Goal: Task Accomplishment & Management: Manage account settings

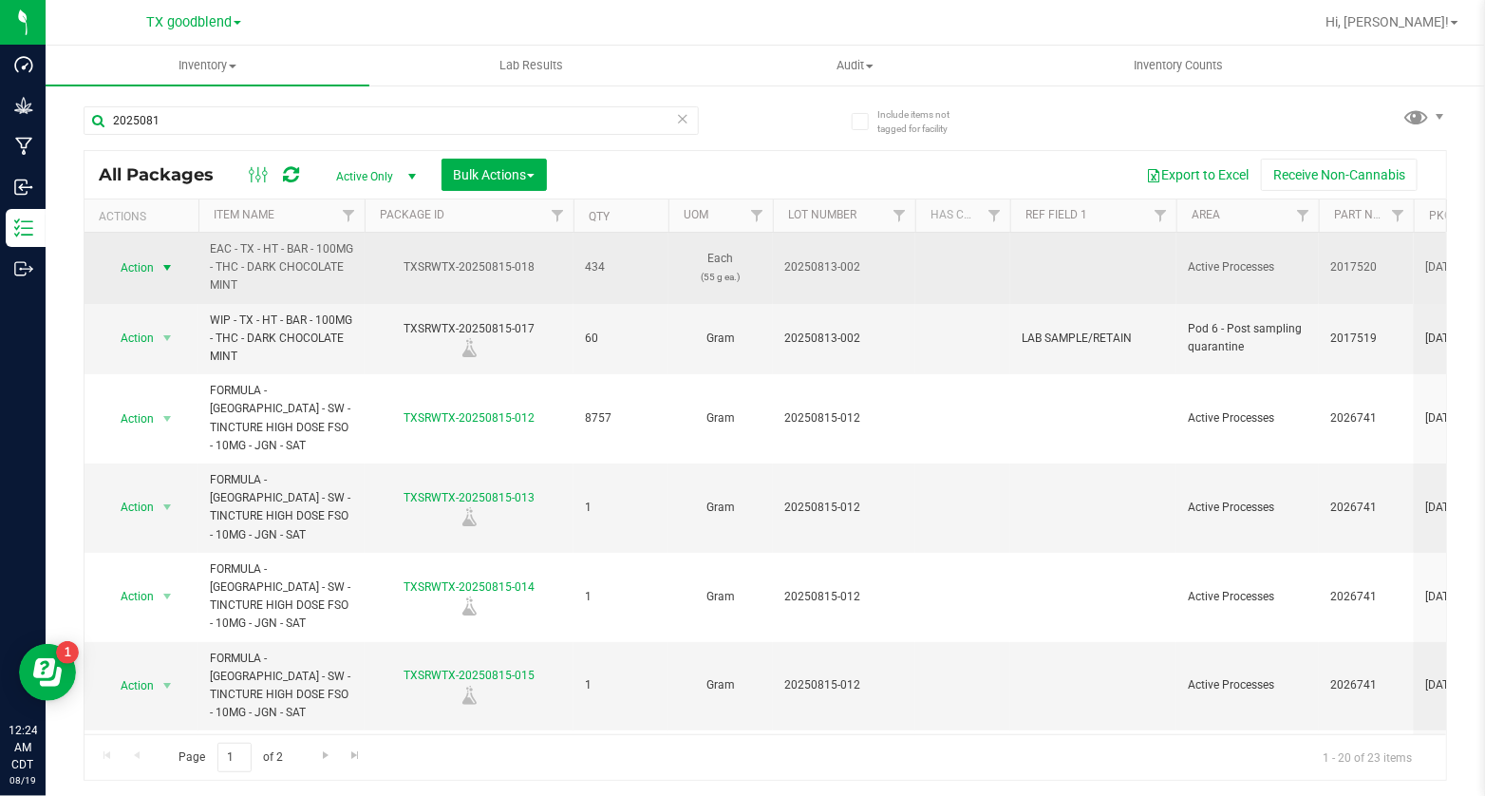
click at [150, 263] on span "Action" at bounding box center [128, 267] width 51 height 27
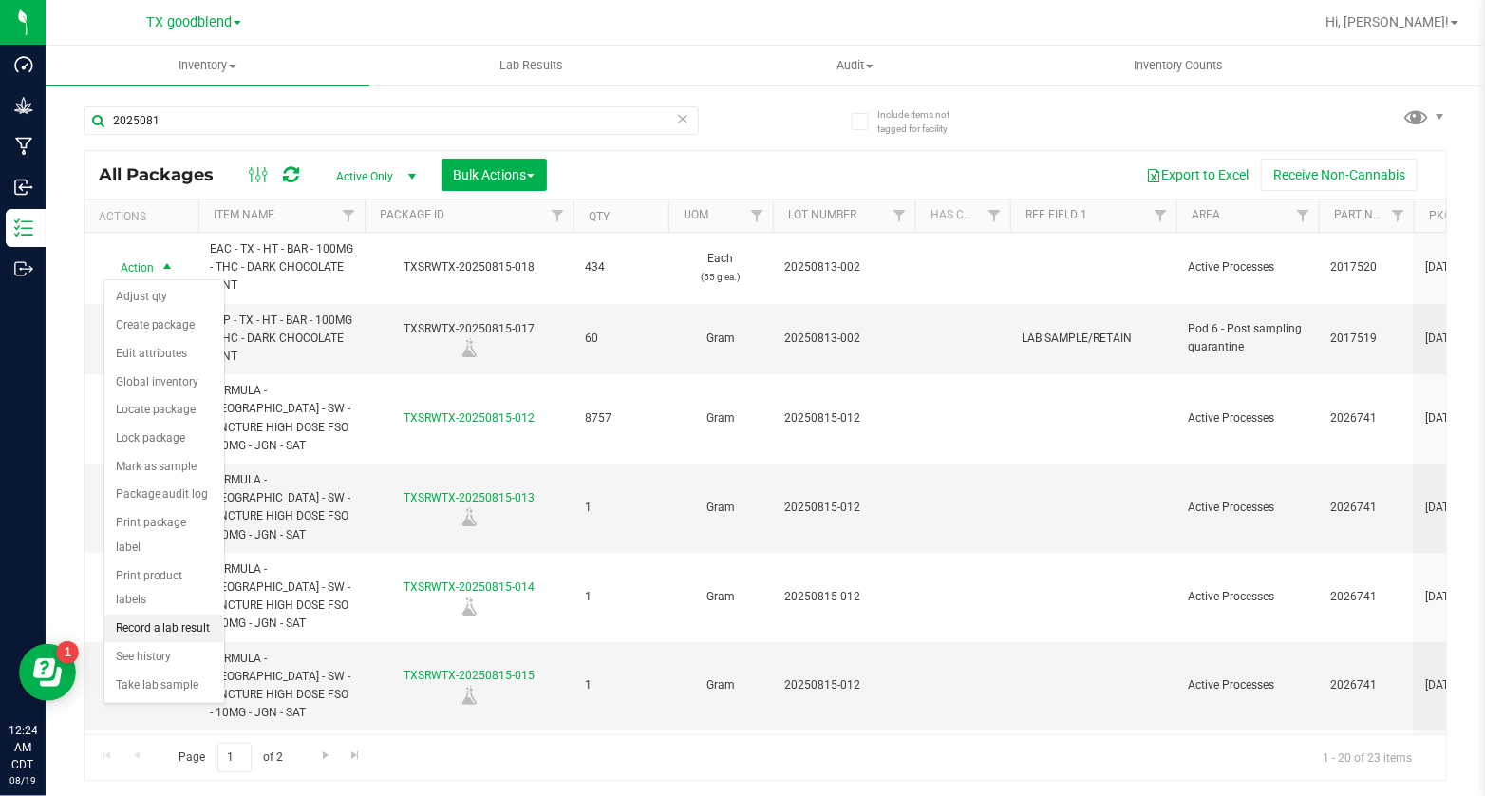
click at [174, 614] on li "Record a lab result" at bounding box center [164, 628] width 120 height 28
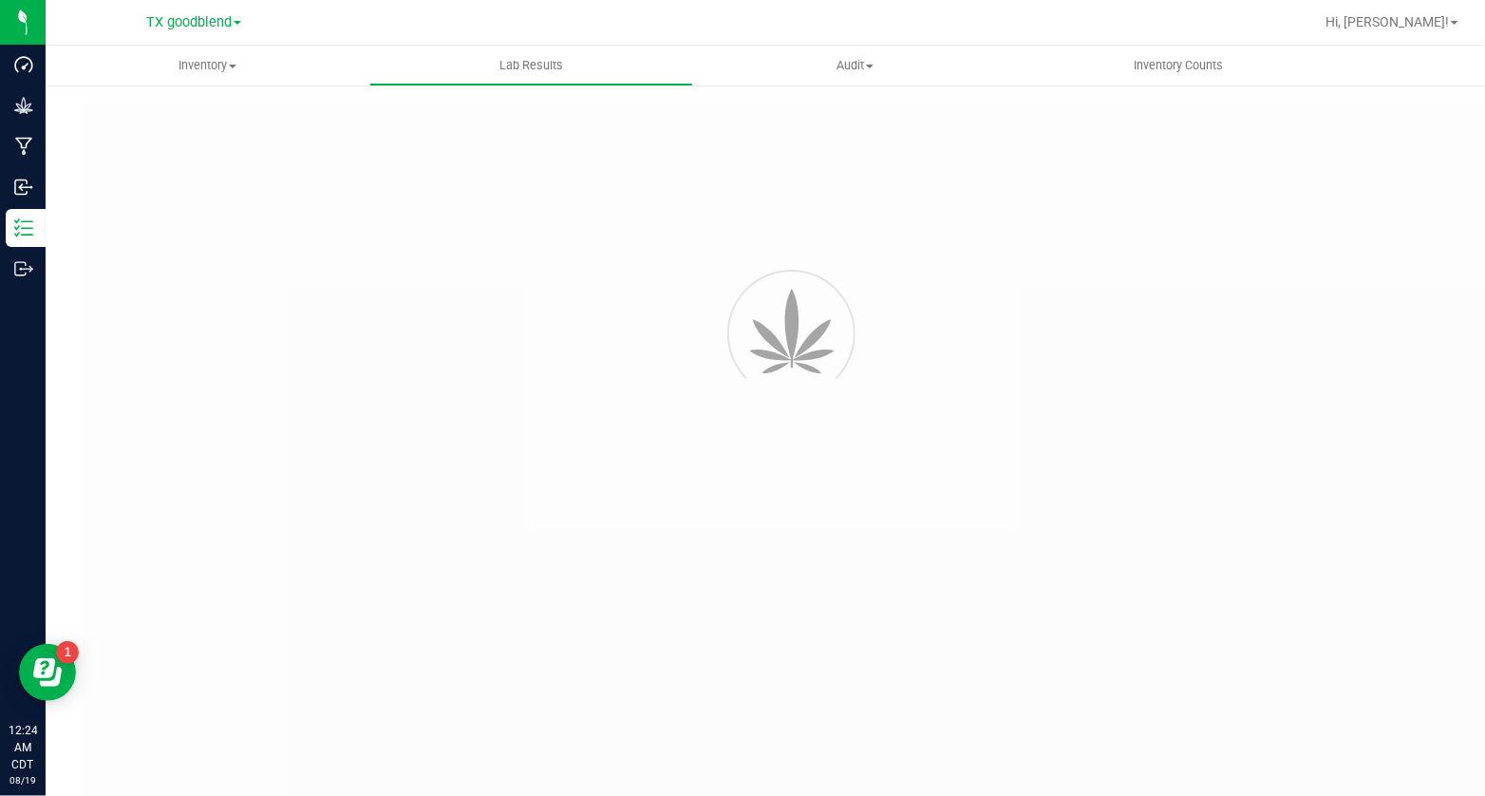
type input "TXSRWTX-20250815-018"
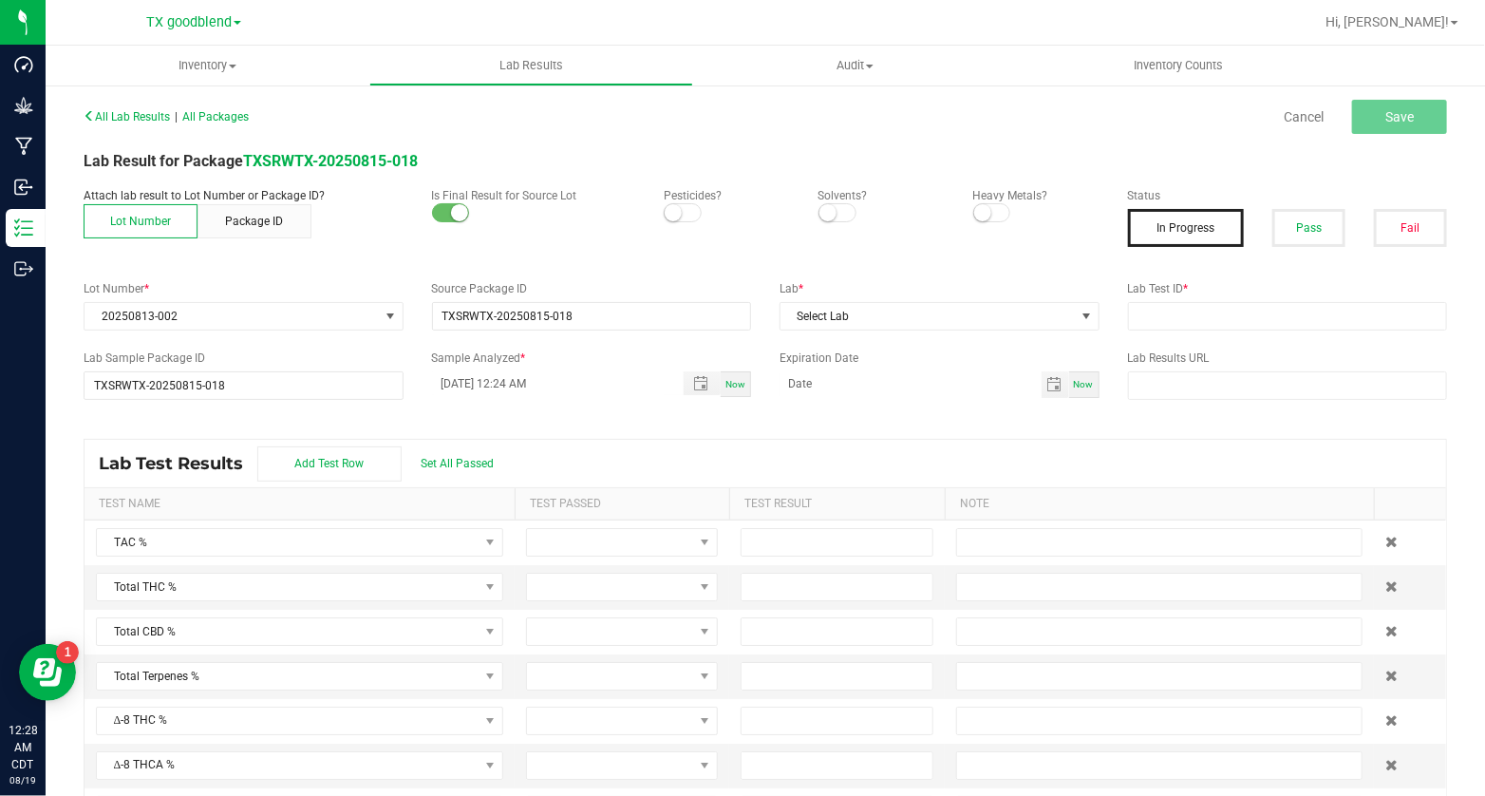
click at [680, 217] on span at bounding box center [683, 212] width 38 height 19
click at [823, 214] on small at bounding box center [827, 212] width 17 height 17
click at [981, 213] on small at bounding box center [982, 212] width 17 height 17
click at [1306, 233] on button "Pass" at bounding box center [1308, 228] width 73 height 38
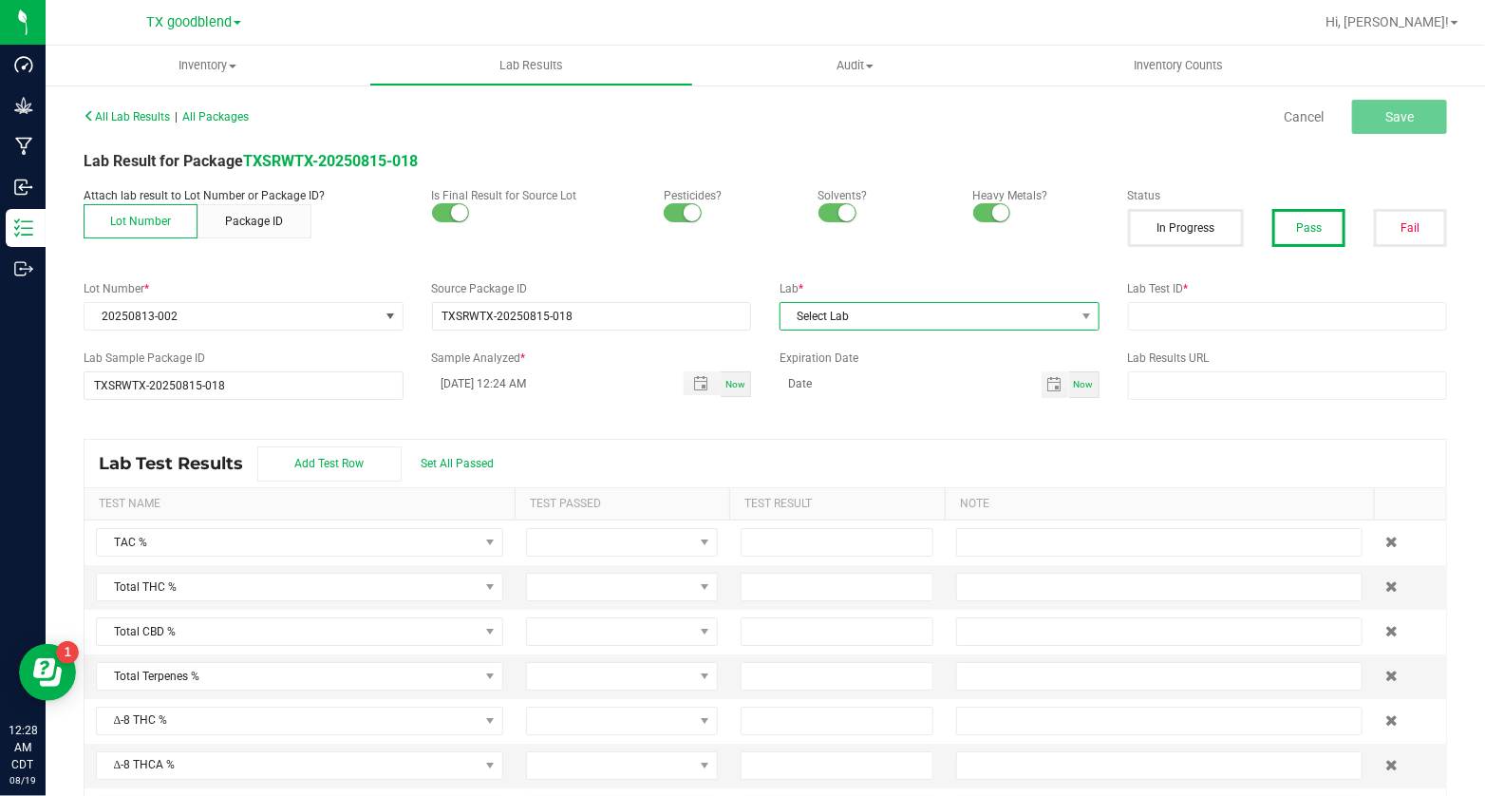
click at [950, 325] on span "Select Lab" at bounding box center [927, 316] width 294 height 27
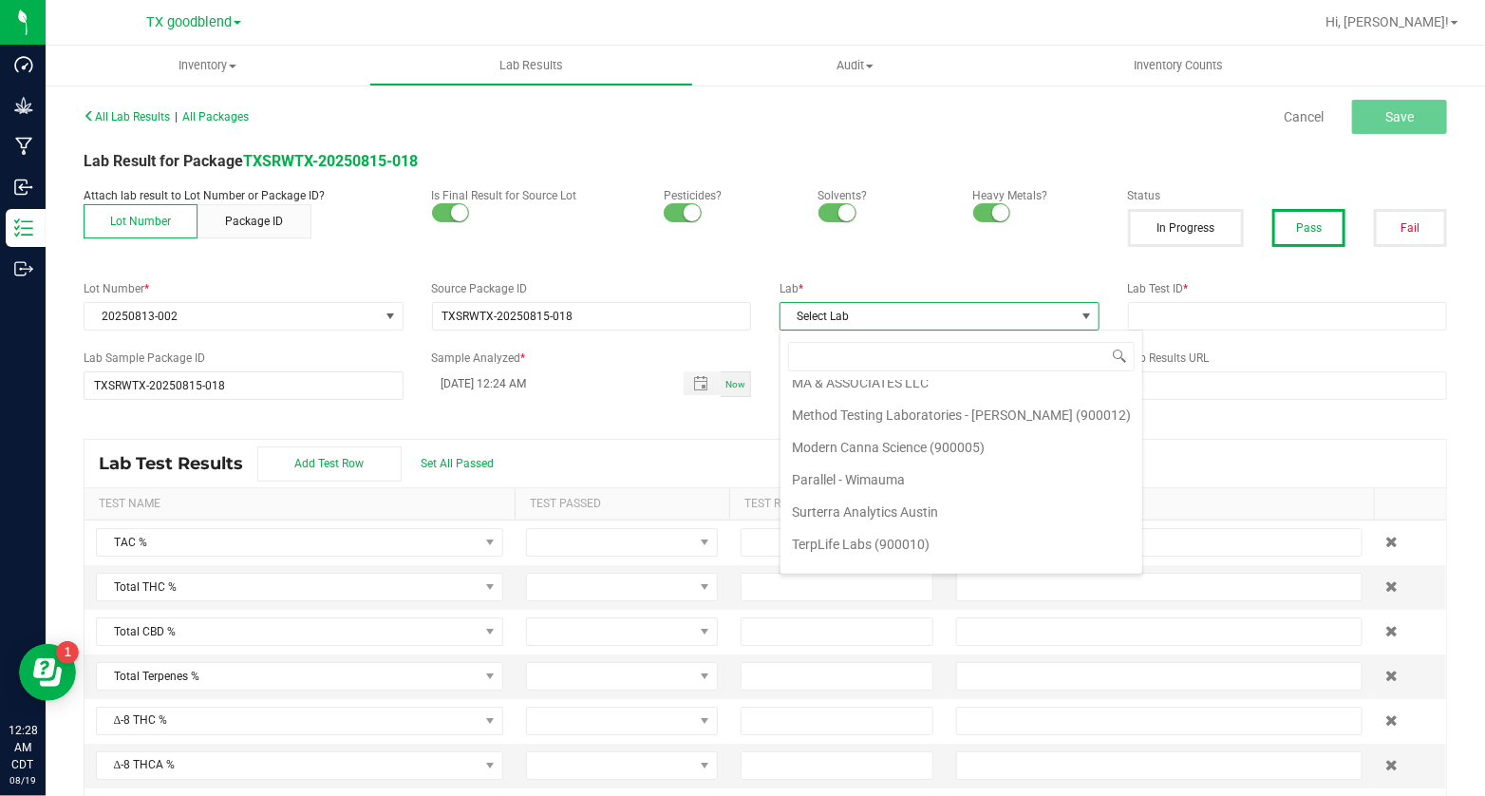
scroll to position [470, 0]
click at [945, 492] on li "Surterra Analytics Austin" at bounding box center [961, 508] width 362 height 32
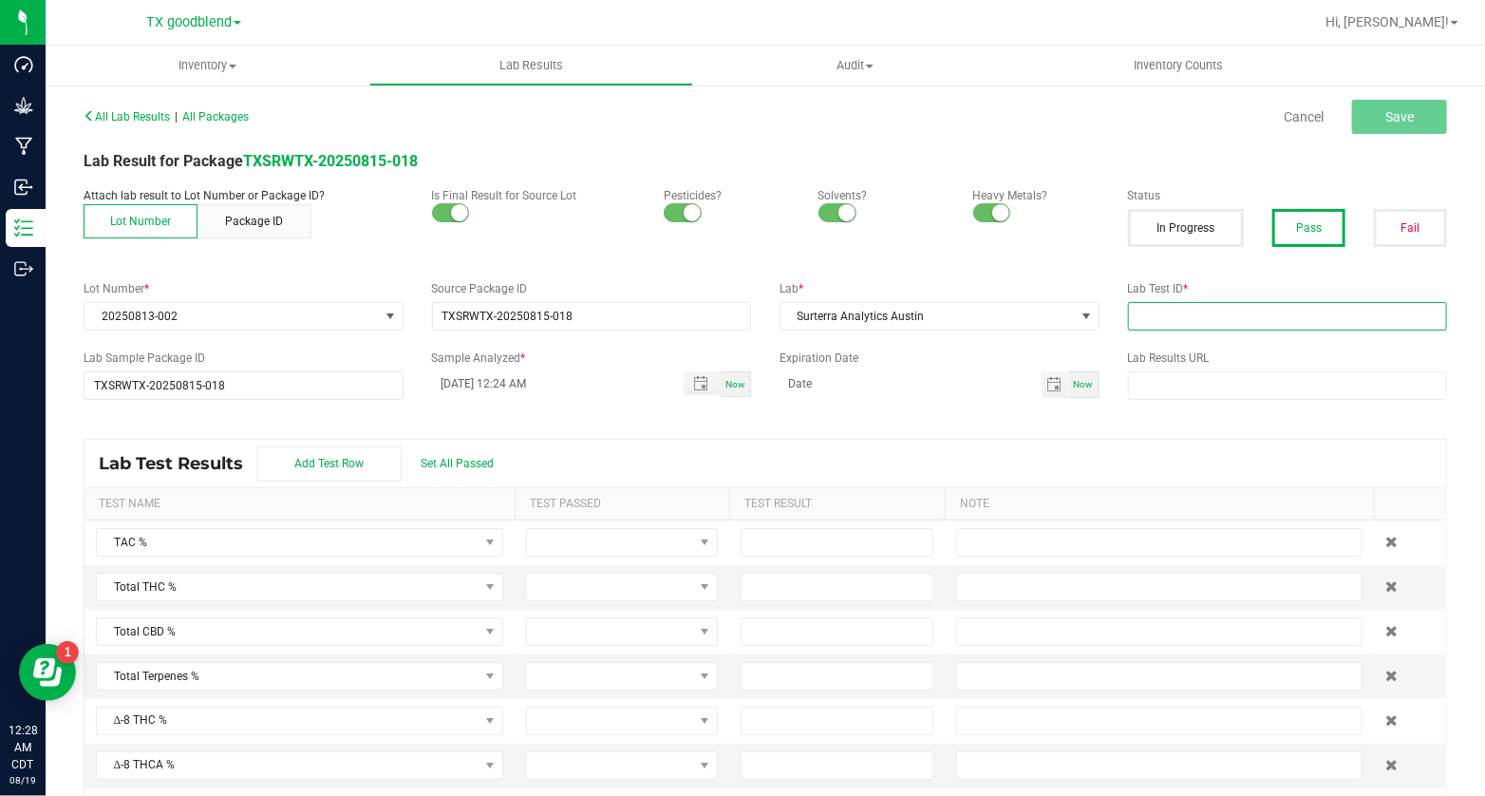
click at [1149, 310] on input "text" at bounding box center [1288, 316] width 320 height 28
type input "20250813-002"
click at [466, 380] on input "[DATE] 12:24 AM" at bounding box center [548, 383] width 233 height 24
click at [471, 462] on span "Set All Passed" at bounding box center [457, 463] width 73 height 13
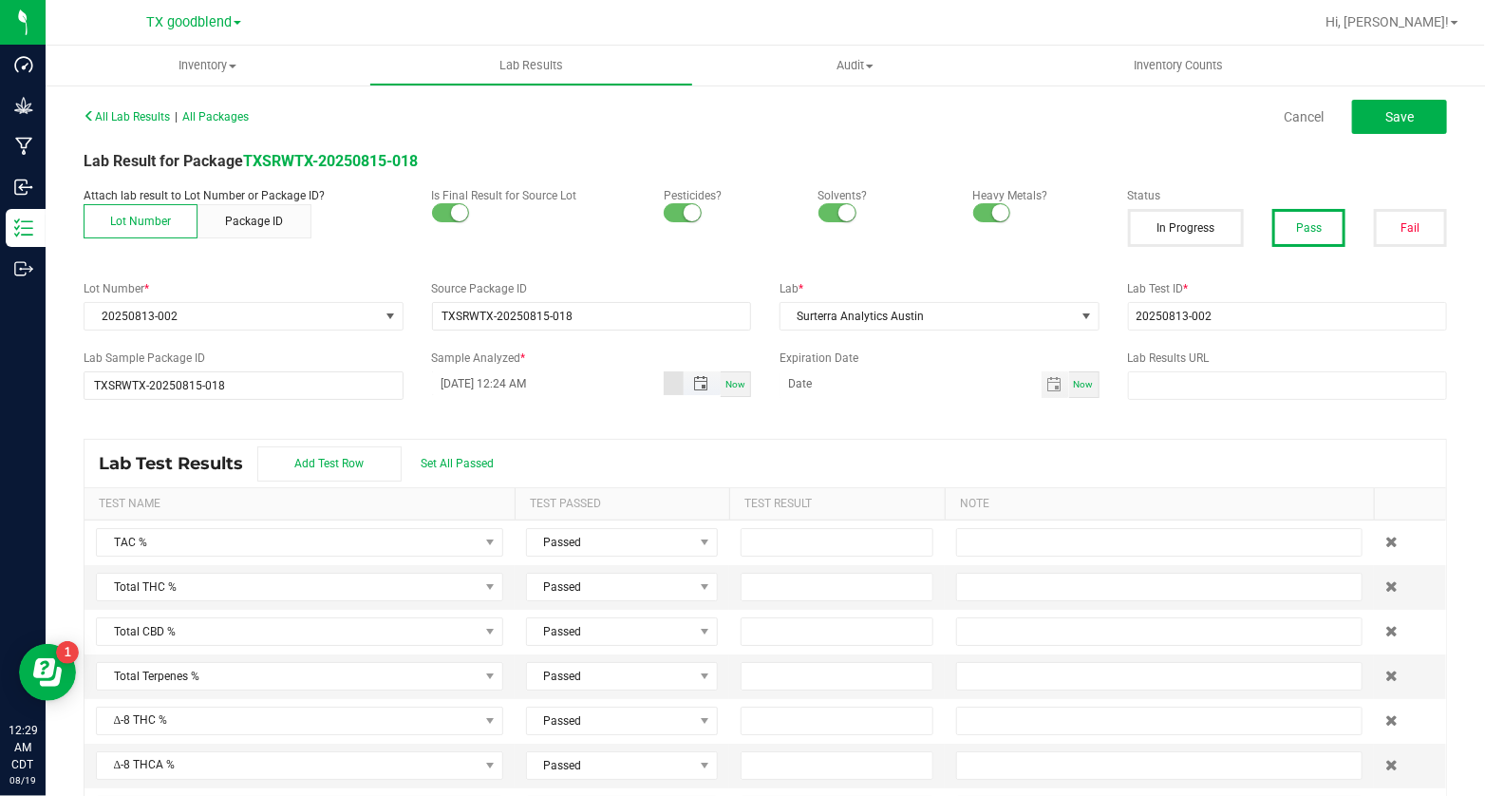
click at [468, 385] on input "[DATE] 12:24 AM" at bounding box center [548, 383] width 233 height 24
click at [539, 385] on input "[DATE] 12:24 AM" at bounding box center [548, 383] width 233 height 24
type input "[DATE] 12:24 PM"
click at [872, 541] on input at bounding box center [837, 542] width 190 height 27
type input "0.1700"
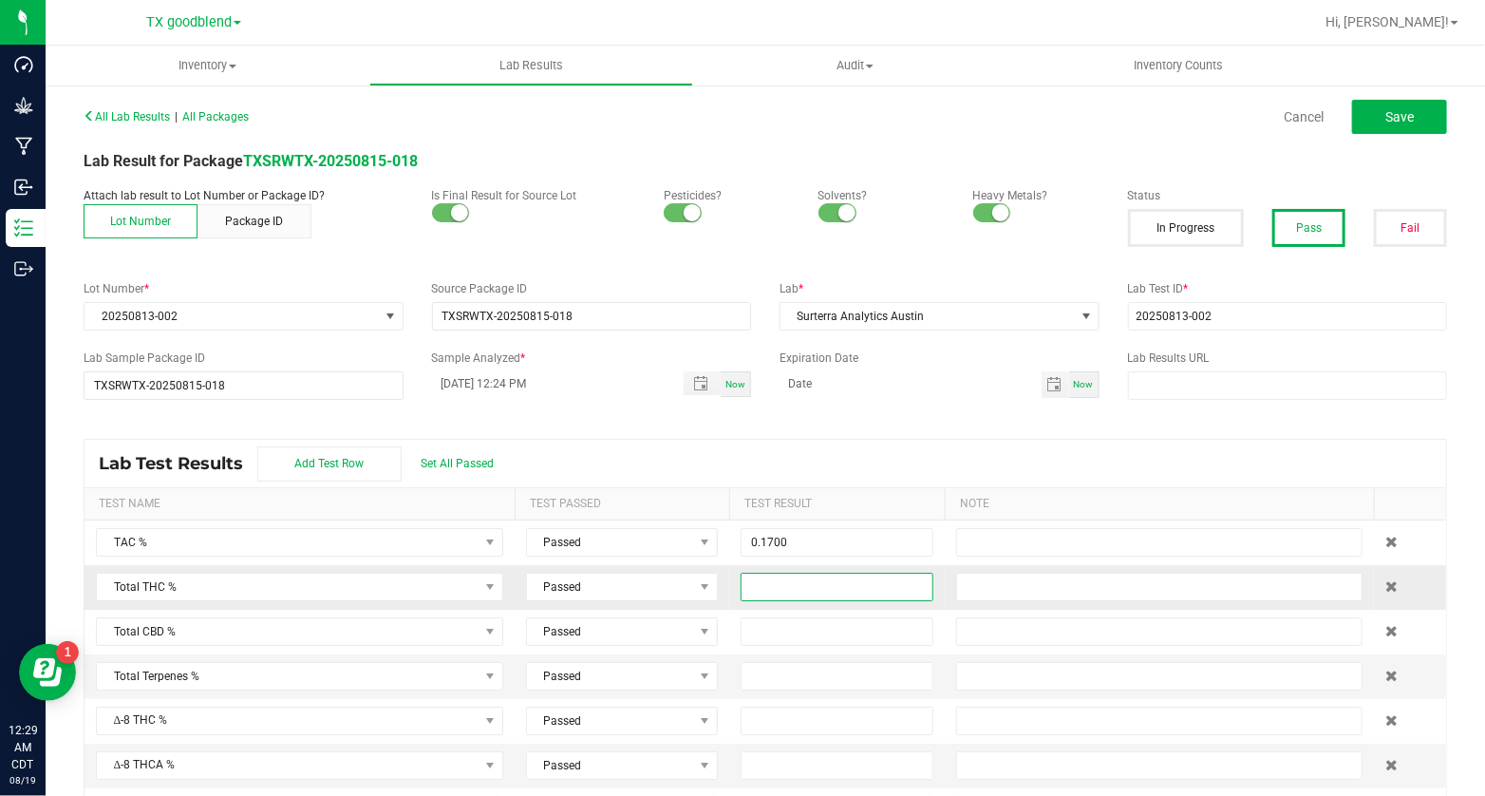
click at [858, 574] on input at bounding box center [837, 586] width 190 height 27
type input "0.1700"
click at [1377, 113] on button "Save" at bounding box center [1399, 117] width 95 height 34
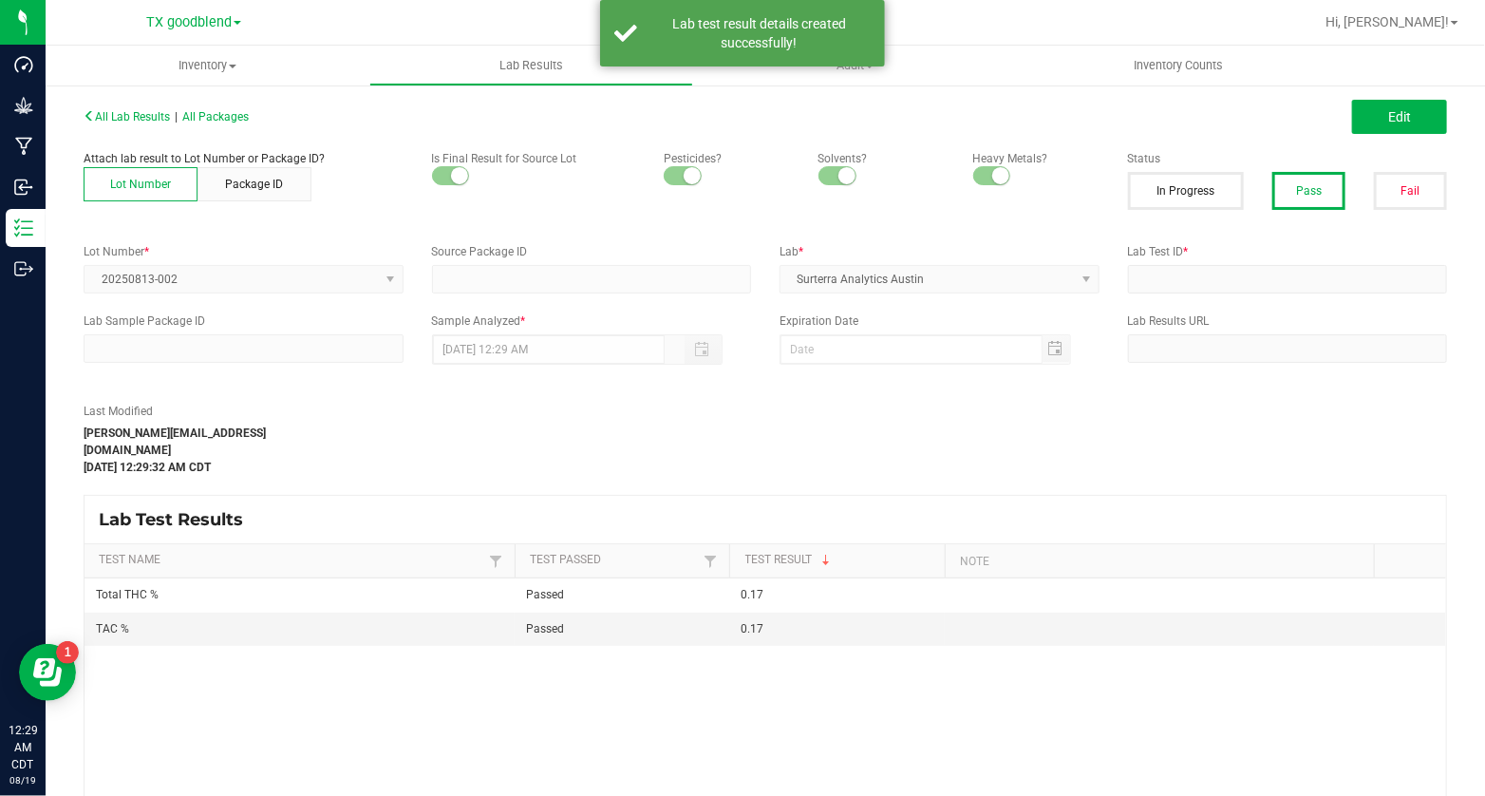
type input "TXSRWTX-20250815-018"
type input "20250813-002"
type input "TXSRWTX-20250815-018"
type input "[DATE] 12:24 PM"
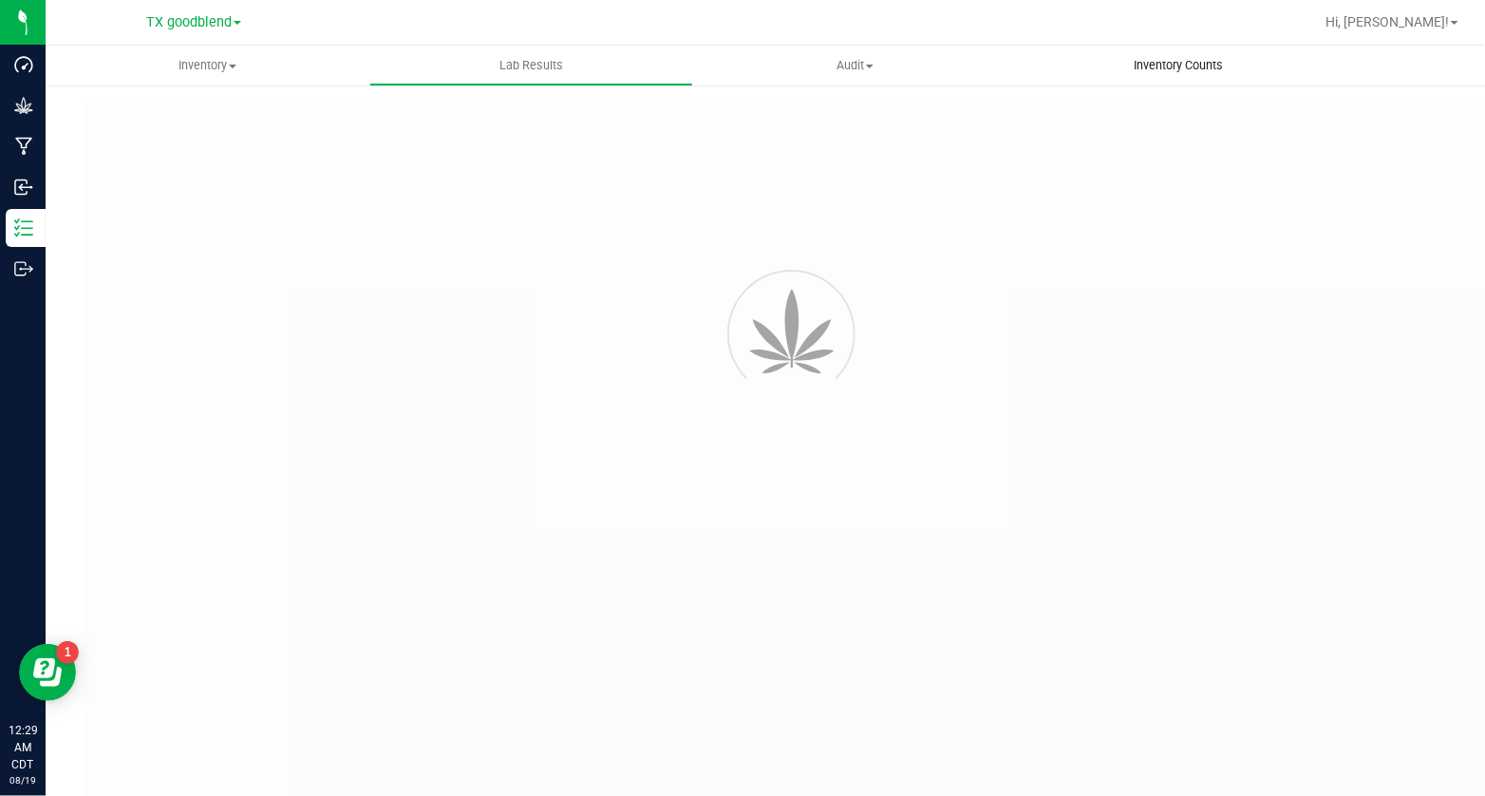
type input "TXSRWTX-20250815-018"
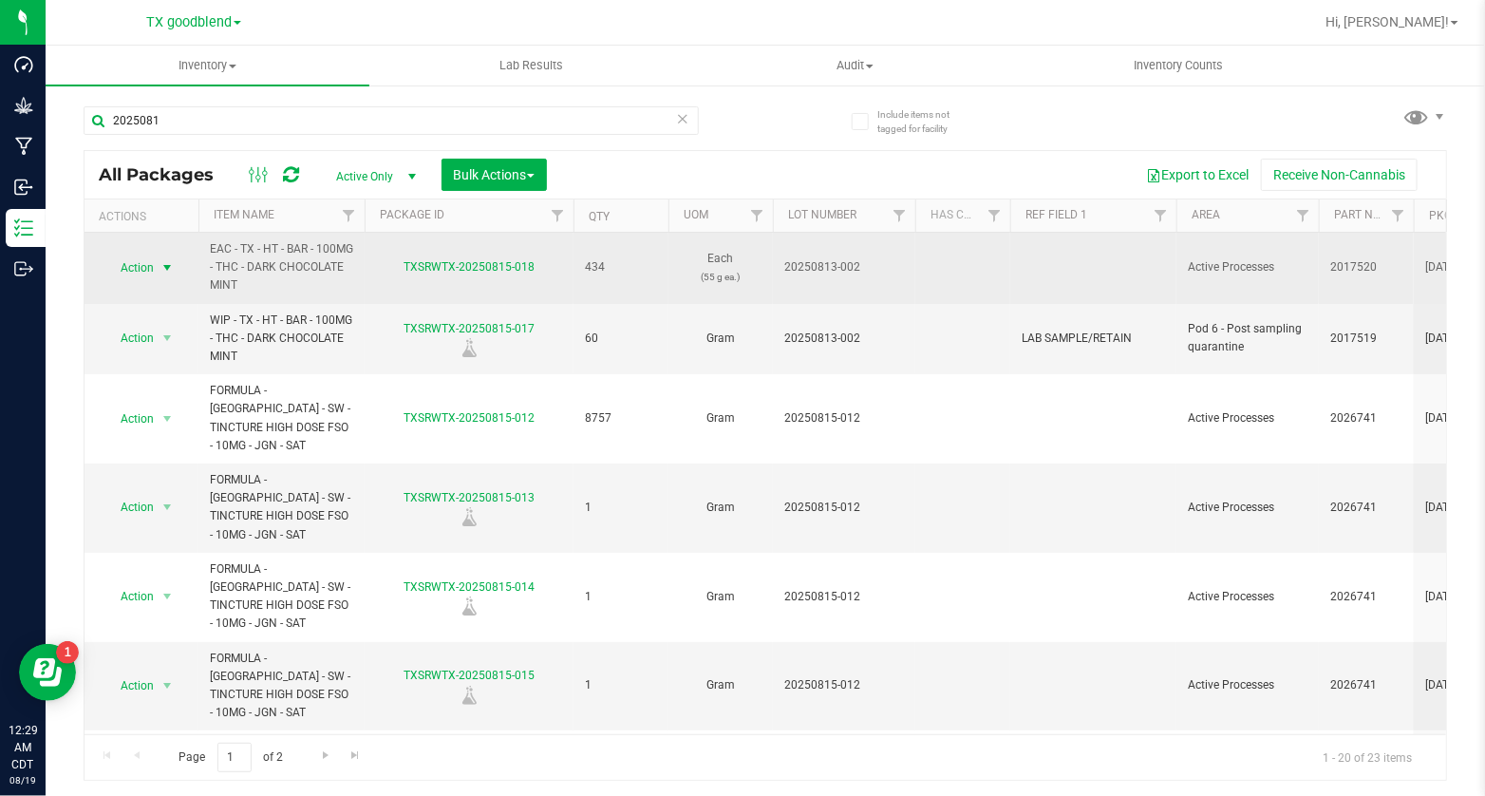
click at [150, 263] on span "Action" at bounding box center [128, 267] width 51 height 27
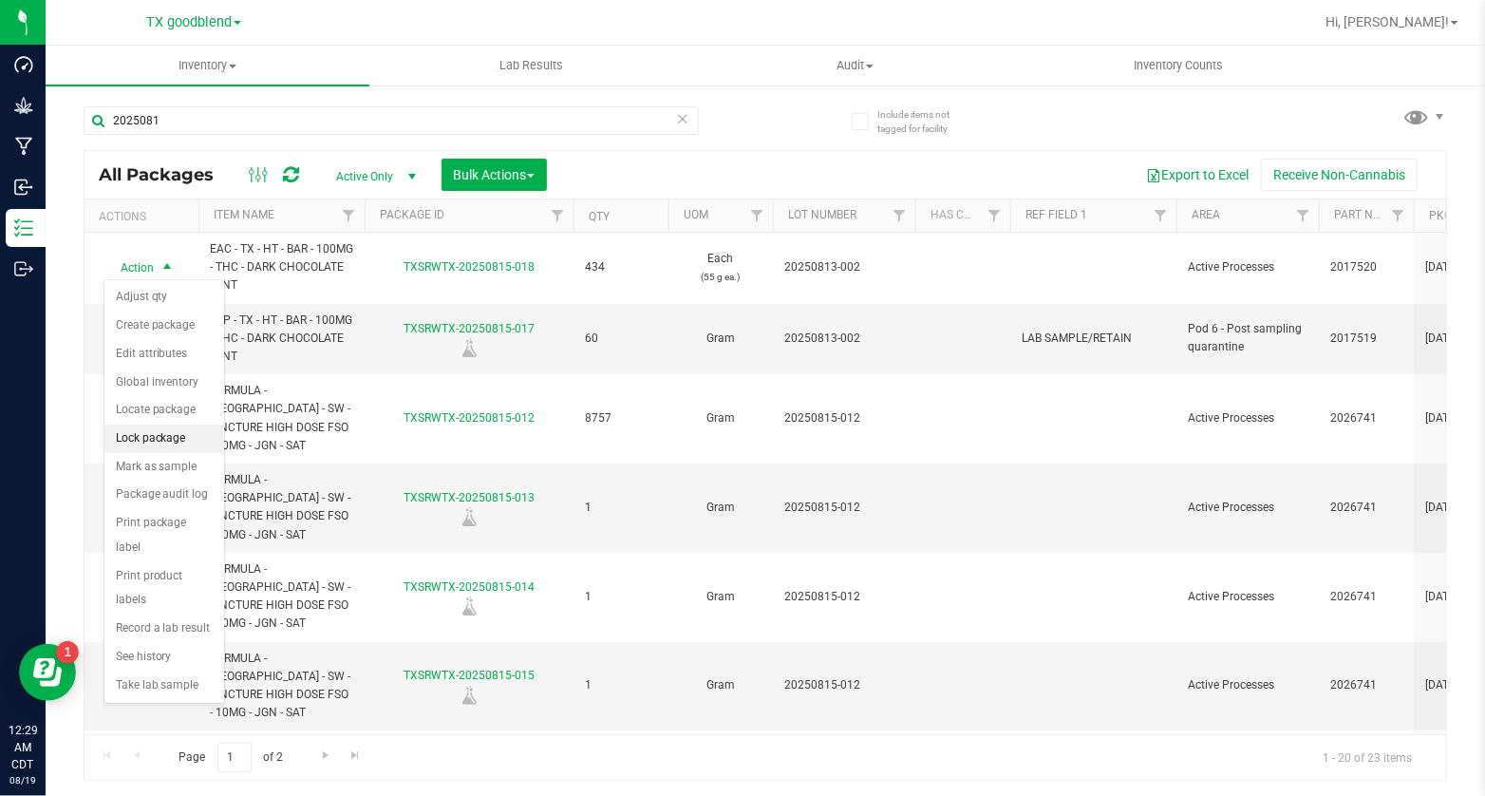
click at [163, 441] on li "Lock package" at bounding box center [164, 438] width 120 height 28
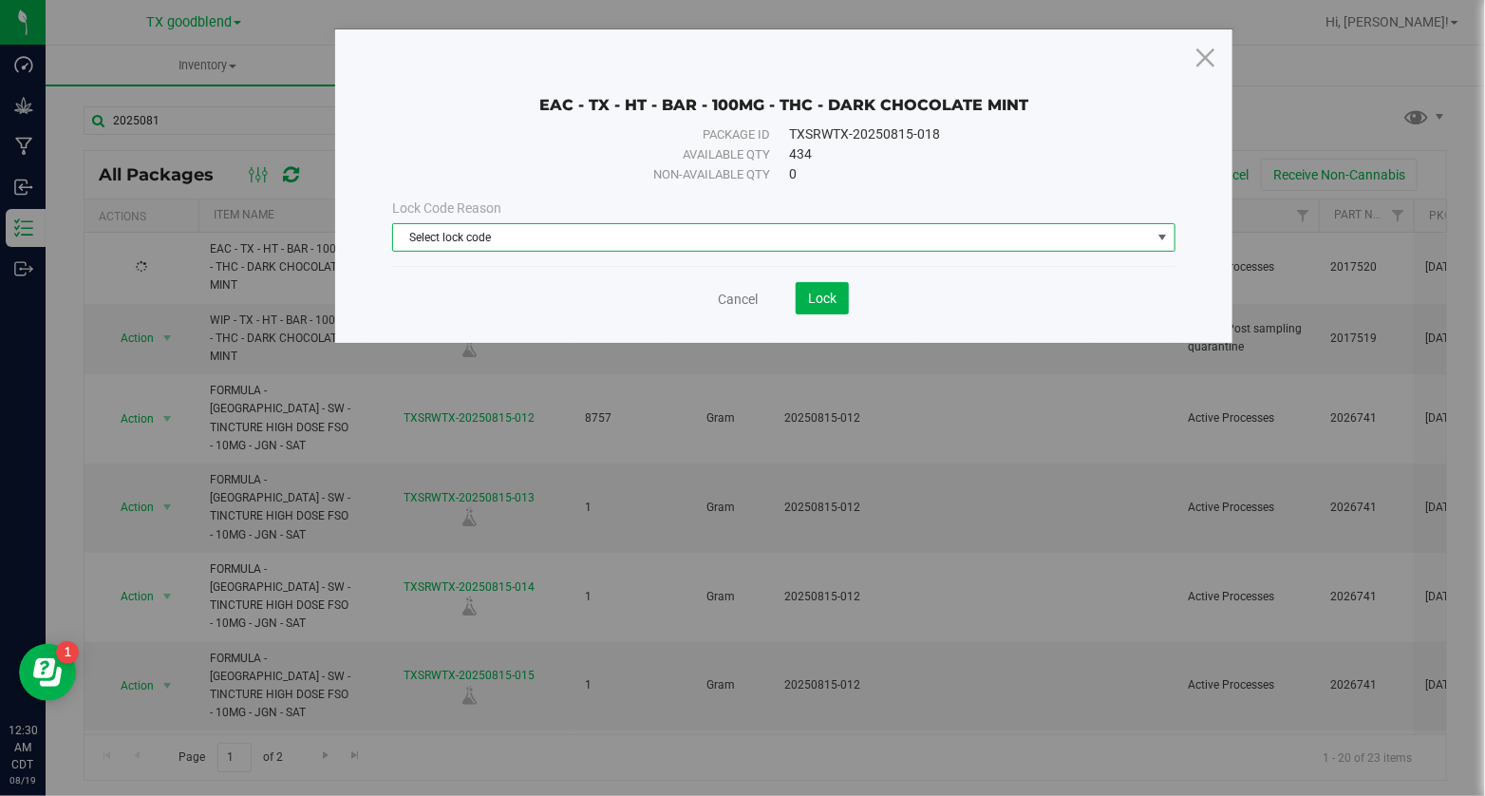
click at [510, 229] on span "Select lock code" at bounding box center [772, 237] width 758 height 27
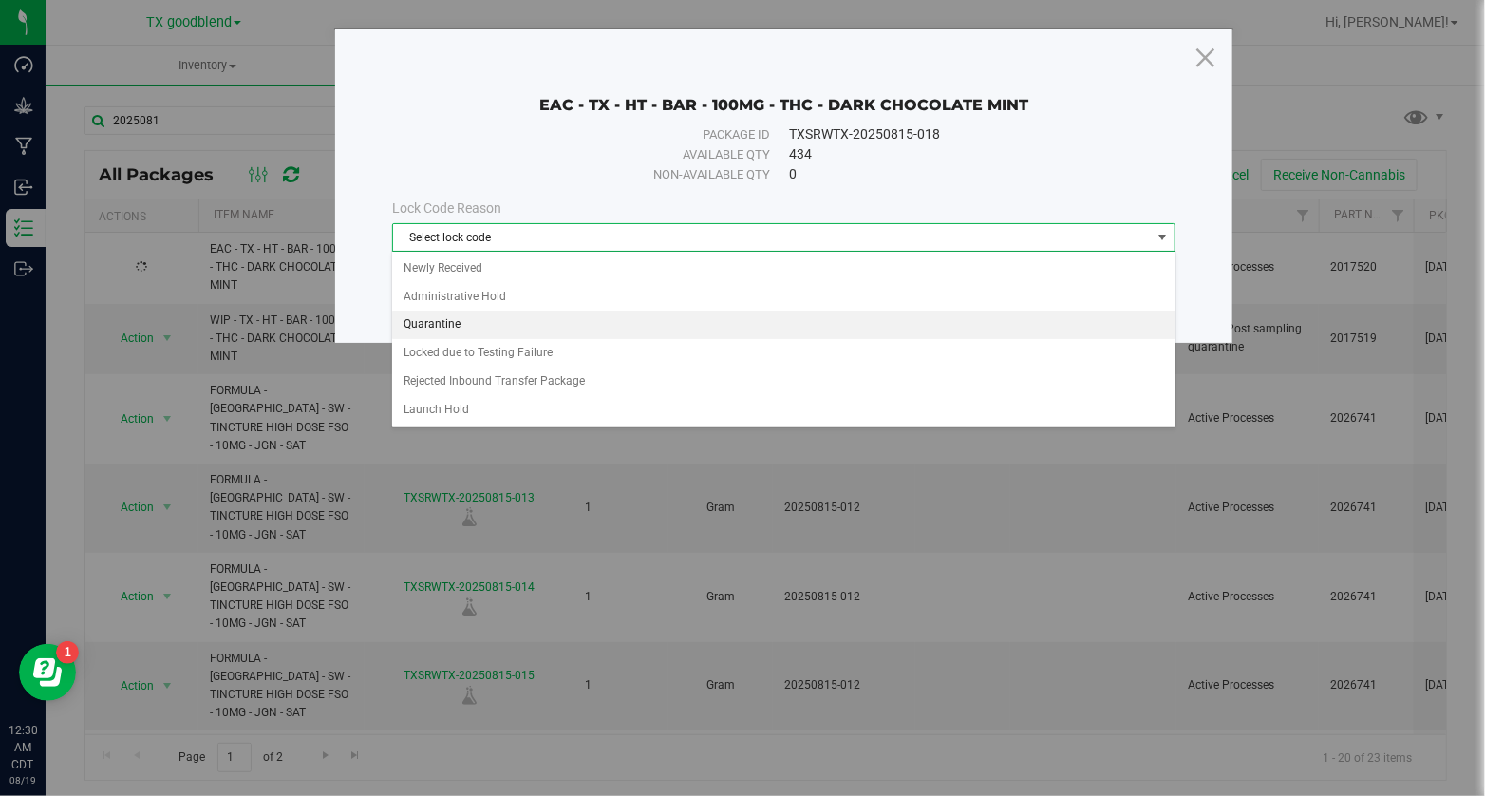
click at [493, 315] on li "Quarantine" at bounding box center [783, 324] width 783 height 28
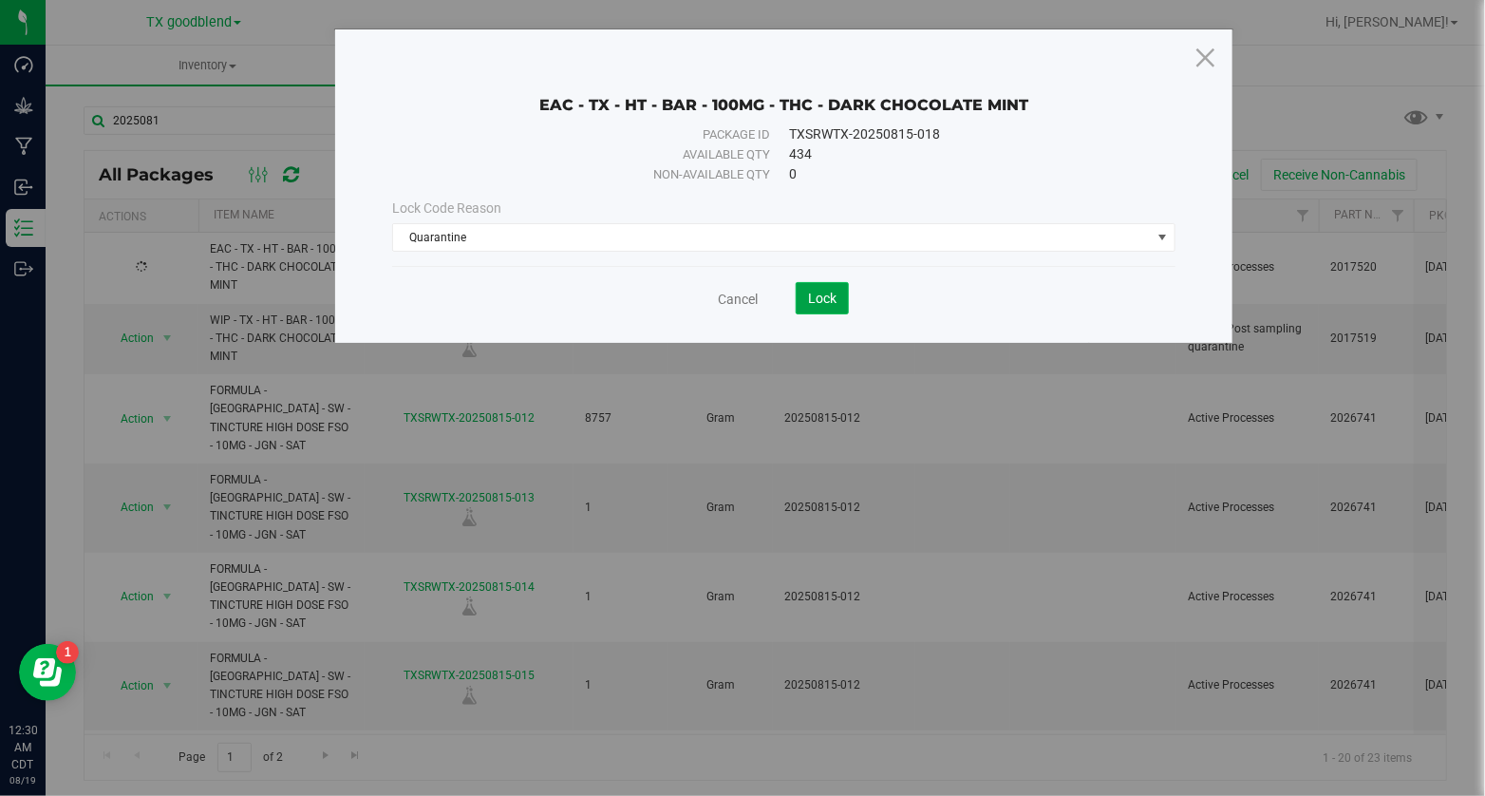
click at [813, 303] on button "Lock" at bounding box center [822, 298] width 53 height 32
